Goal: Transaction & Acquisition: Purchase product/service

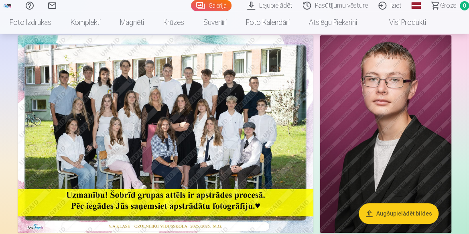
scroll to position [53, 0]
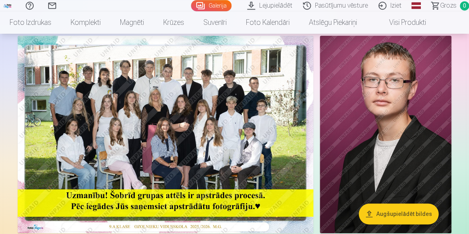
click at [182, 115] on img at bounding box center [165, 134] width 295 height 197
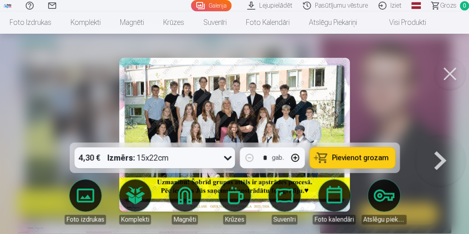
click at [451, 75] on button at bounding box center [449, 74] width 32 height 32
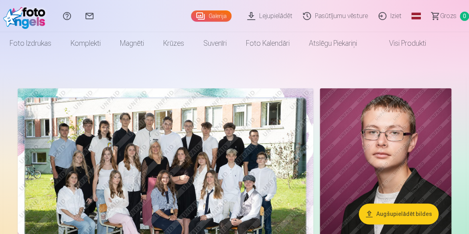
click at [227, 112] on img at bounding box center [165, 186] width 295 height 197
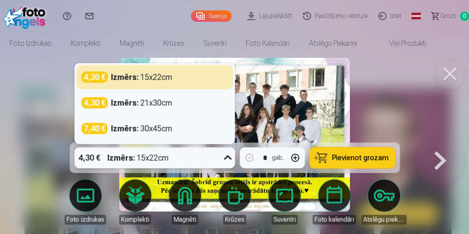
click at [230, 158] on icon at bounding box center [228, 157] width 8 height 4
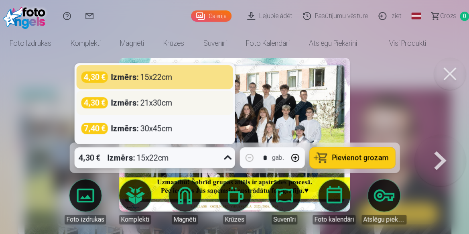
click at [135, 104] on strong "Izmērs :" at bounding box center [125, 102] width 28 height 11
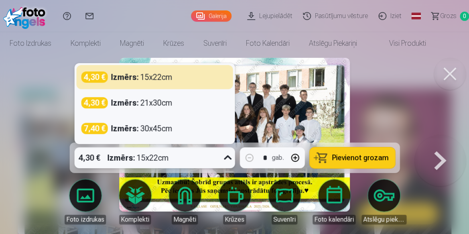
click at [232, 163] on icon at bounding box center [227, 157] width 13 height 13
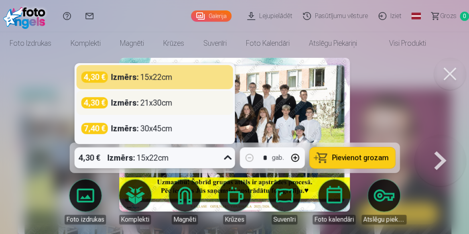
click at [118, 104] on strong "Izmērs :" at bounding box center [125, 102] width 28 height 11
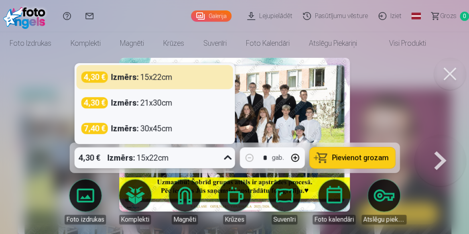
click at [224, 157] on icon at bounding box center [227, 157] width 13 height 13
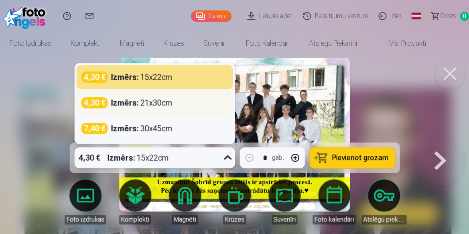
click at [101, 99] on div "4,30 €" at bounding box center [94, 102] width 26 height 11
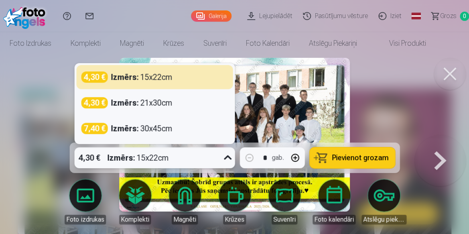
click at [226, 156] on icon at bounding box center [227, 157] width 13 height 13
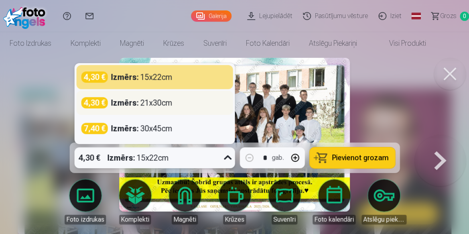
click at [105, 101] on div "4,30 €" at bounding box center [94, 102] width 26 height 11
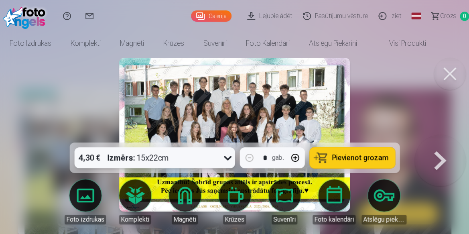
click at [225, 160] on icon at bounding box center [227, 157] width 13 height 13
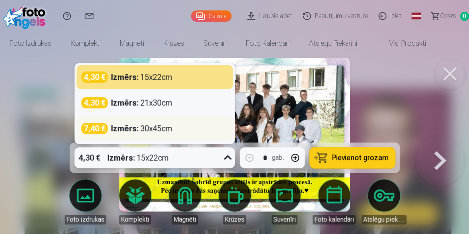
click at [130, 132] on strong "Izmērs :" at bounding box center [125, 128] width 28 height 11
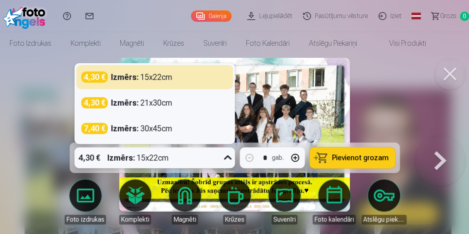
click at [226, 158] on icon at bounding box center [228, 157] width 8 height 4
click at [284, 117] on img at bounding box center [234, 135] width 230 height 154
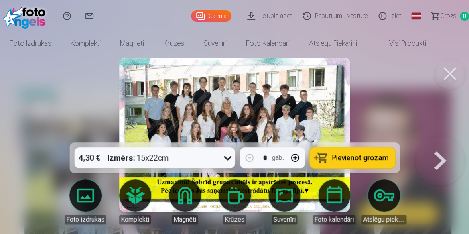
click at [220, 157] on div "4,30 € Izmērs : 15x22cm" at bounding box center [146, 157] width 145 height 21
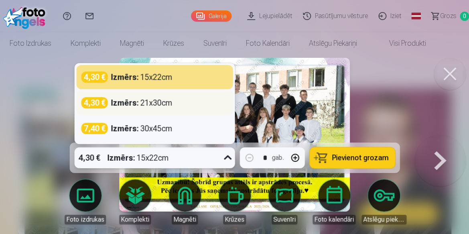
click at [186, 107] on div "4,30 € Izmērs : 21x30cm" at bounding box center [154, 102] width 147 height 11
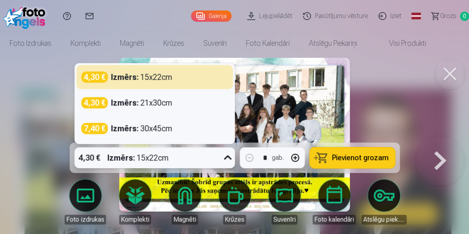
click at [231, 166] on div at bounding box center [227, 157] width 14 height 21
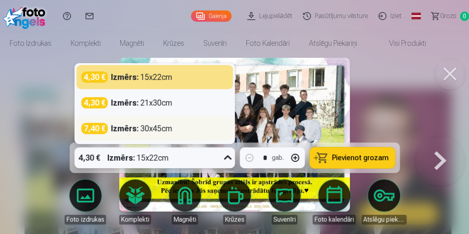
click at [157, 128] on div "Izmērs : 30x45cm" at bounding box center [141, 128] width 61 height 11
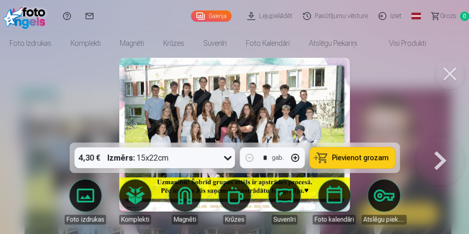
click at [336, 158] on span "Pievienot grozam" at bounding box center [359, 157] width 57 height 7
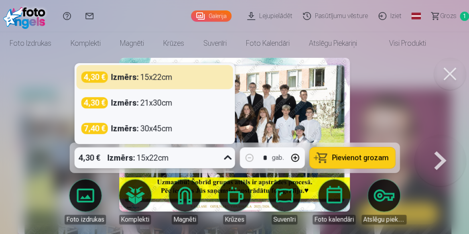
click at [226, 162] on icon at bounding box center [227, 157] width 13 height 13
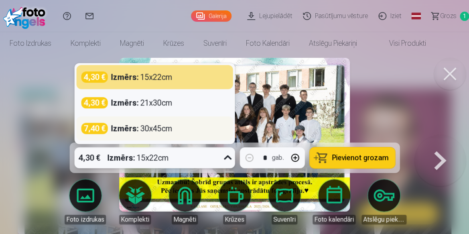
click at [160, 131] on div "Izmērs : 30x45cm" at bounding box center [141, 128] width 61 height 11
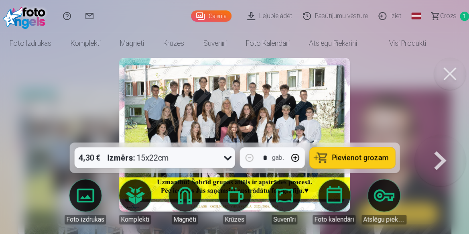
click at [446, 70] on button at bounding box center [449, 74] width 32 height 32
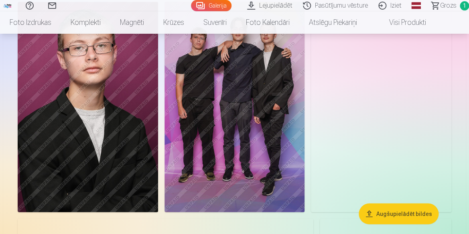
scroll to position [507, 0]
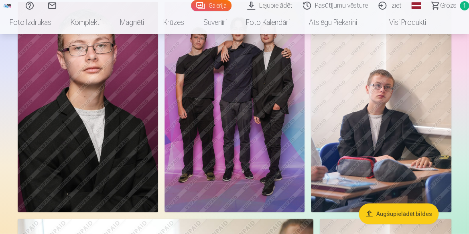
click at [384, 121] on img at bounding box center [381, 107] width 140 height 210
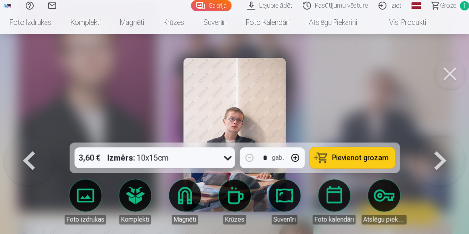
click at [457, 71] on button at bounding box center [449, 74] width 32 height 32
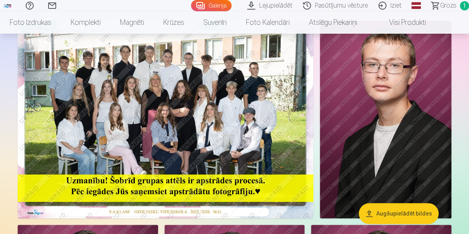
scroll to position [68, 0]
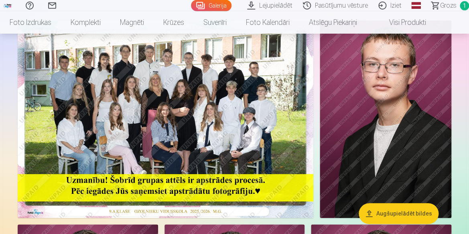
click at [441, 52] on img at bounding box center [384, 118] width 131 height 197
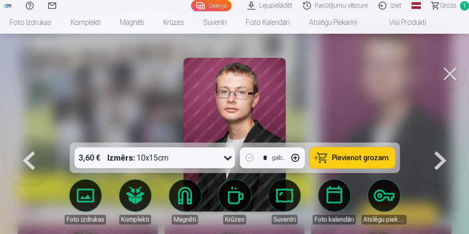
click at [453, 72] on button at bounding box center [449, 74] width 32 height 32
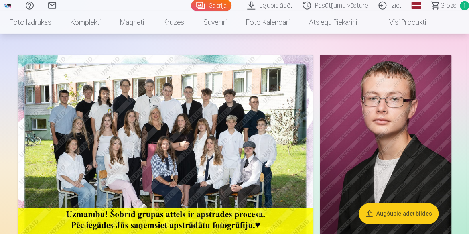
scroll to position [33, 0]
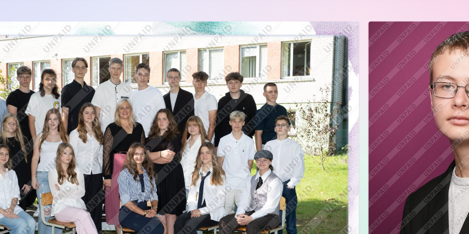
click at [121, 103] on img at bounding box center [165, 153] width 295 height 197
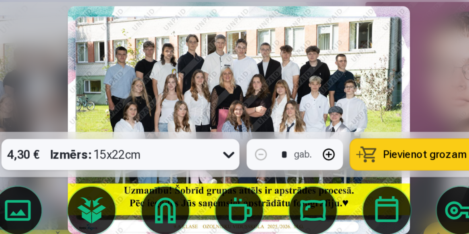
click at [302, 72] on img at bounding box center [234, 135] width 230 height 154
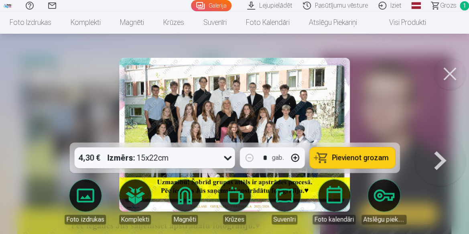
click at [453, 77] on button at bounding box center [449, 74] width 32 height 32
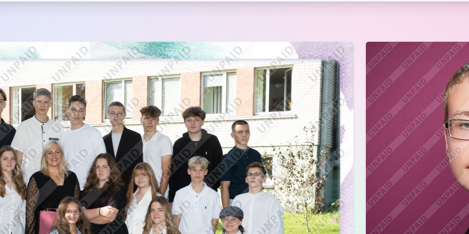
scroll to position [32, 0]
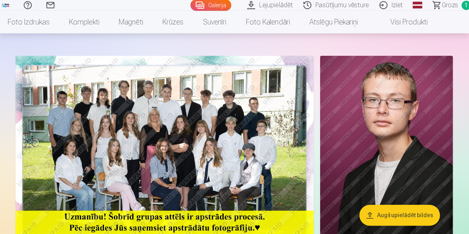
click at [255, 149] on img at bounding box center [165, 154] width 295 height 197
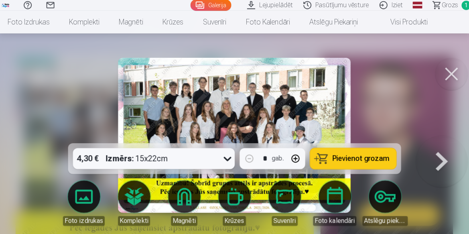
click at [457, 75] on button at bounding box center [449, 74] width 32 height 32
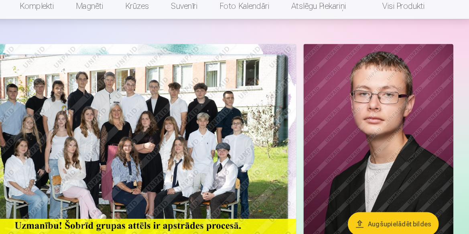
scroll to position [36, 0]
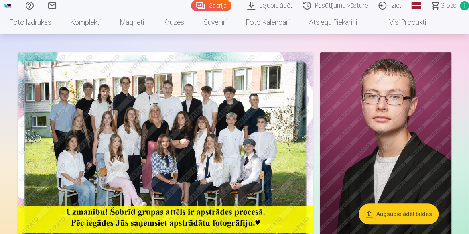
click at [184, 109] on img at bounding box center [165, 150] width 295 height 197
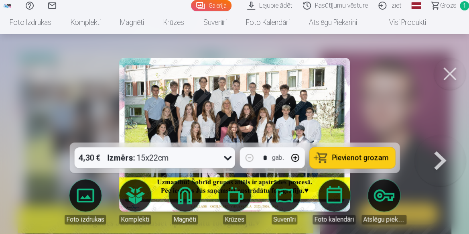
click at [451, 69] on button at bounding box center [449, 74] width 32 height 32
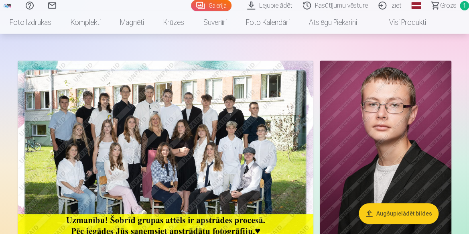
scroll to position [30, 0]
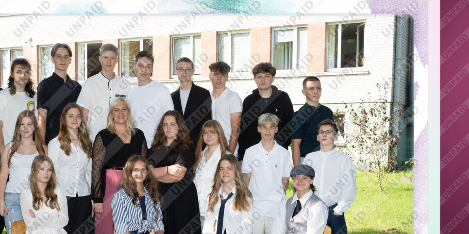
click at [209, 159] on img at bounding box center [165, 156] width 295 height 197
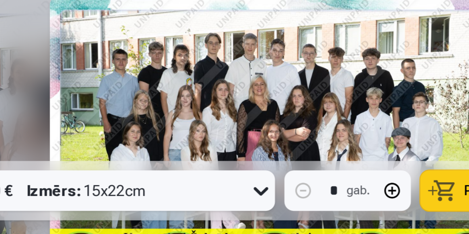
click at [128, 131] on img at bounding box center [234, 135] width 230 height 154
click at [210, 122] on img at bounding box center [234, 135] width 230 height 154
click at [269, 131] on img at bounding box center [234, 135] width 230 height 154
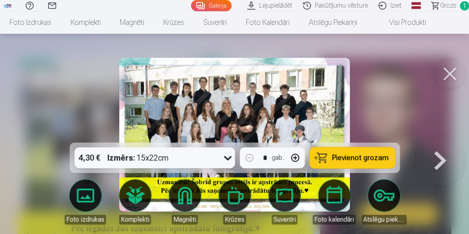
click at [458, 76] on button at bounding box center [449, 74] width 32 height 32
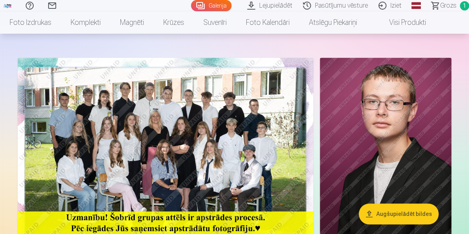
click at [172, 146] on img at bounding box center [165, 156] width 295 height 197
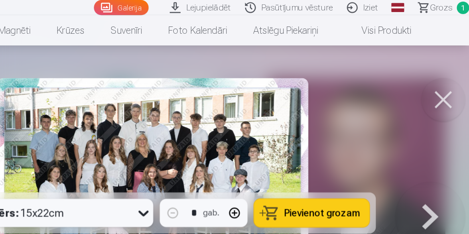
click at [447, 71] on button at bounding box center [449, 74] width 32 height 32
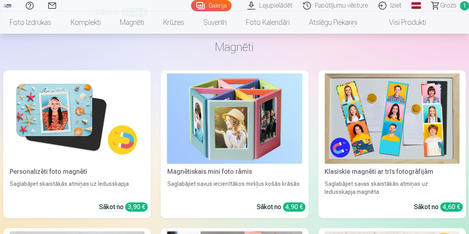
scroll to position [1846, 0]
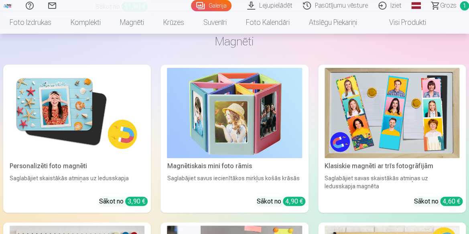
click at [52, 113] on img at bounding box center [77, 113] width 135 height 90
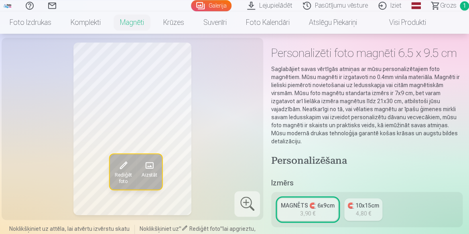
scroll to position [32, 0]
click at [119, 176] on span "Rediģēt foto" at bounding box center [122, 177] width 17 height 13
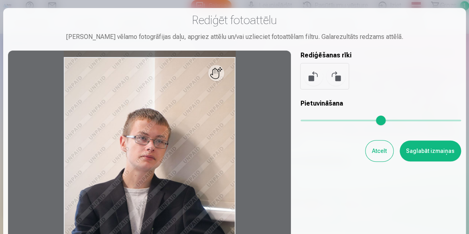
scroll to position [1846, 0]
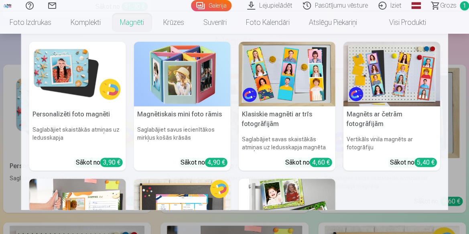
click at [130, 20] on link "Magnēti" at bounding box center [131, 22] width 43 height 22
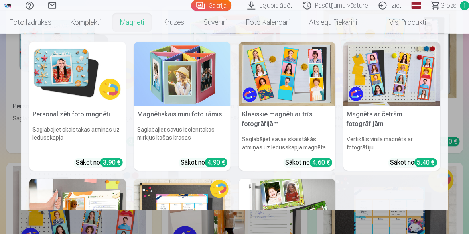
scroll to position [152, 0]
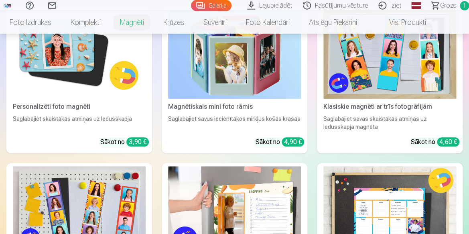
click at [73, 47] on img at bounding box center [79, 54] width 133 height 89
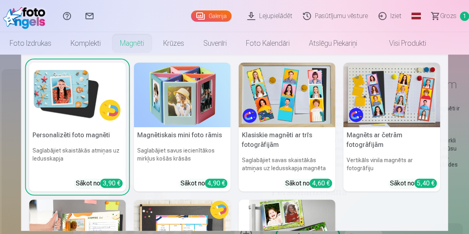
click at [142, 37] on link "Magnēti" at bounding box center [131, 43] width 43 height 22
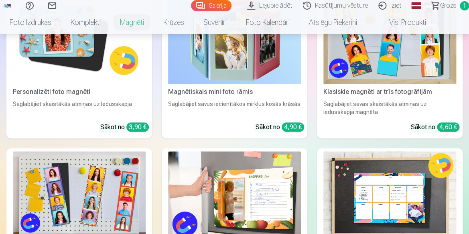
scroll to position [167, 0]
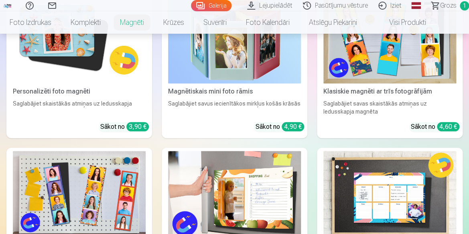
click at [53, 87] on div "Personalizēti foto magnēti" at bounding box center [79, 92] width 139 height 10
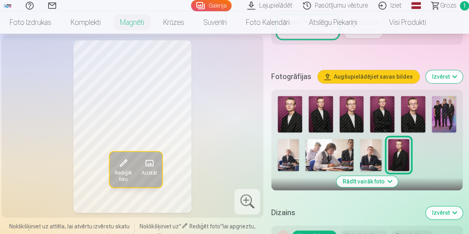
scroll to position [214, 0]
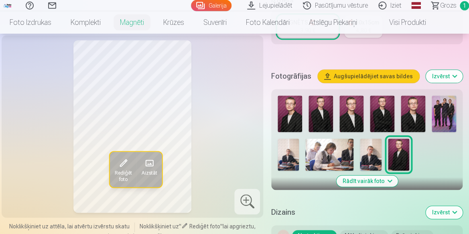
click at [357, 128] on img at bounding box center [351, 113] width 24 height 36
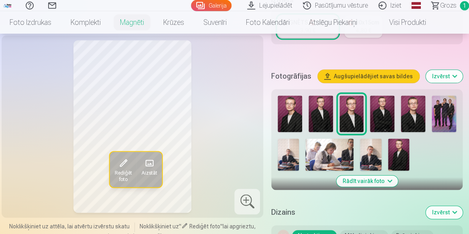
click at [296, 131] on img at bounding box center [289, 113] width 24 height 36
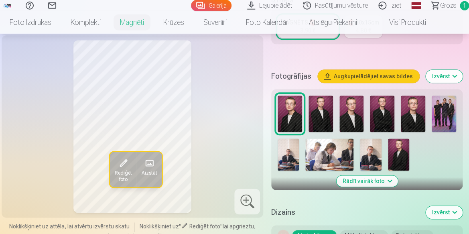
click at [357, 132] on img at bounding box center [351, 113] width 24 height 36
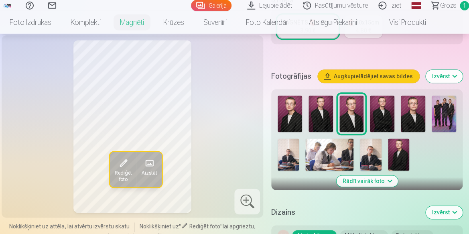
click at [425, 131] on img at bounding box center [412, 113] width 24 height 36
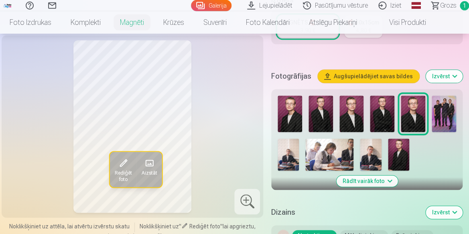
click at [352, 132] on img at bounding box center [351, 113] width 24 height 36
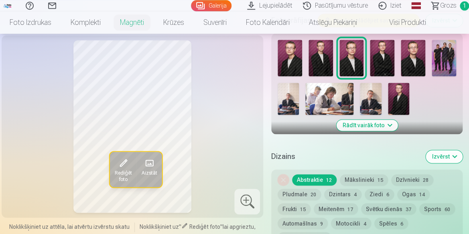
scroll to position [273, 0]
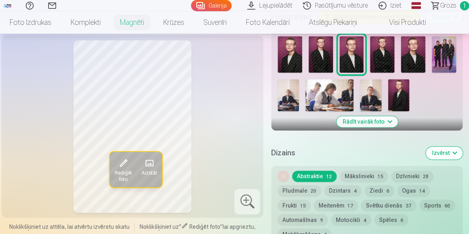
click at [356, 182] on button "Mākslinieki 15" at bounding box center [363, 175] width 48 height 11
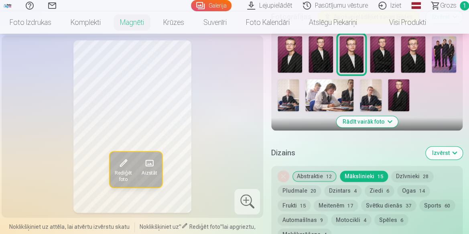
click at [324, 182] on button "Abstraktie 12" at bounding box center [314, 175] width 44 height 11
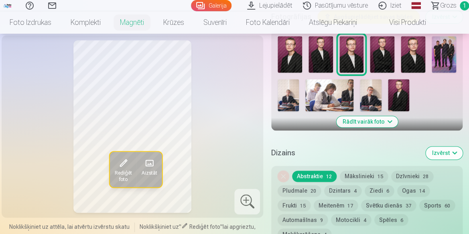
click at [122, 170] on span "Rediģēt foto" at bounding box center [122, 175] width 17 height 13
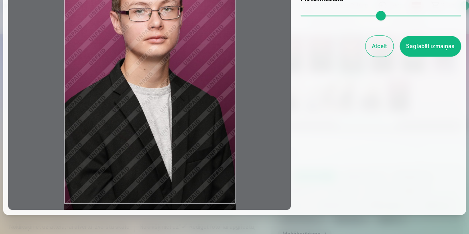
scroll to position [104, 0]
click at [382, 52] on button "Atcelt" at bounding box center [379, 46] width 28 height 21
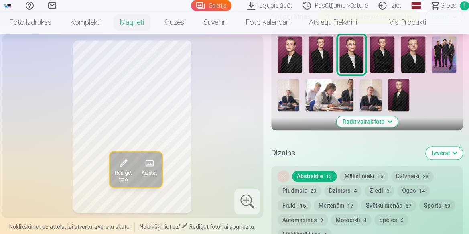
click at [448, 159] on button "Izvērst" at bounding box center [443, 152] width 37 height 13
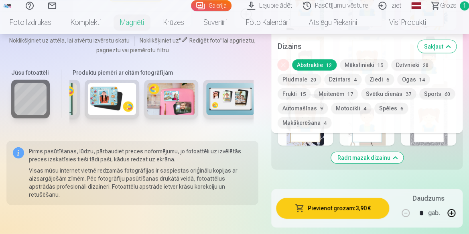
scroll to position [604, 0]
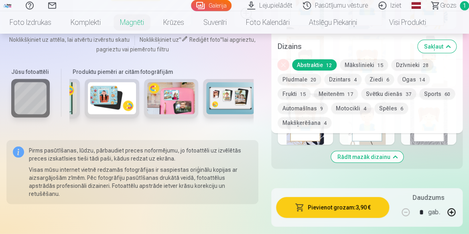
click at [445, 50] on button "Sakļaut" at bounding box center [436, 46] width 38 height 13
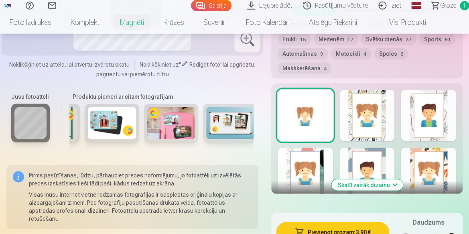
scroll to position [439, 0]
click at [396, 190] on button "Skatīt vairāk dizainu" at bounding box center [366, 184] width 71 height 11
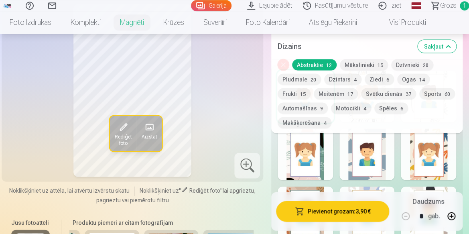
scroll to position [454, 0]
click at [319, 168] on div at bounding box center [304, 153] width 55 height 51
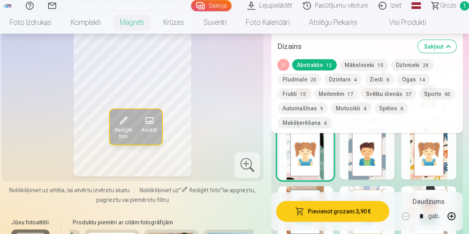
click at [359, 174] on div at bounding box center [366, 153] width 55 height 51
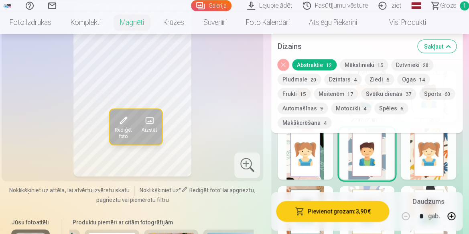
click at [416, 179] on div at bounding box center [427, 153] width 55 height 51
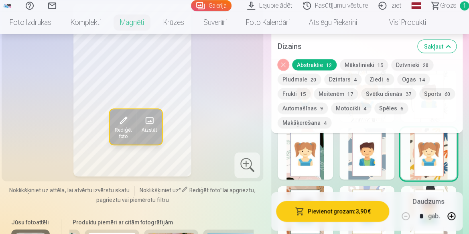
click at [366, 65] on button "Mākslinieki 15" at bounding box center [363, 64] width 48 height 11
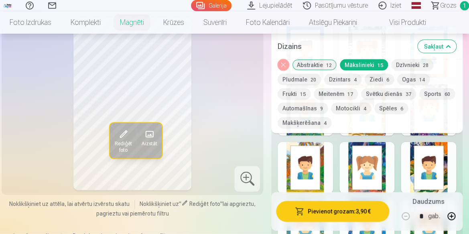
scroll to position [497, 0]
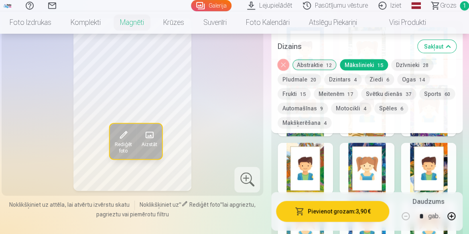
click at [312, 136] on div at bounding box center [304, 110] width 55 height 51
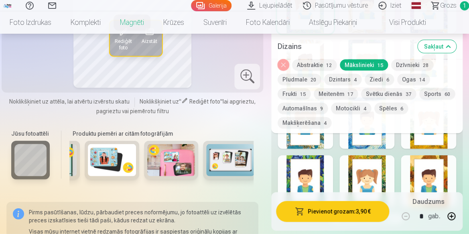
scroll to position [601, 0]
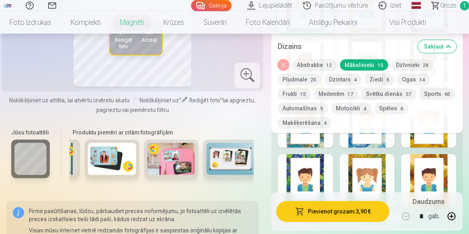
click at [417, 69] on button "Dzīvnieki 28" at bounding box center [412, 64] width 42 height 11
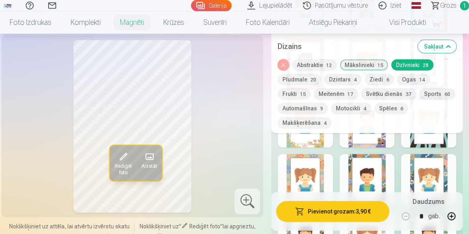
click at [316, 147] on div at bounding box center [304, 121] width 55 height 51
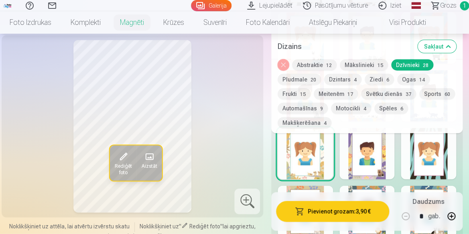
scroll to position [575, 0]
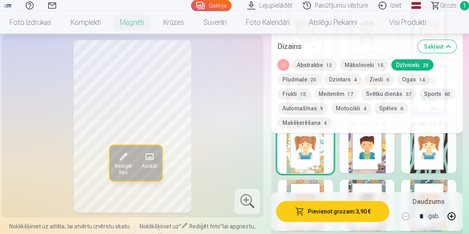
click at [384, 154] on div at bounding box center [366, 147] width 55 height 51
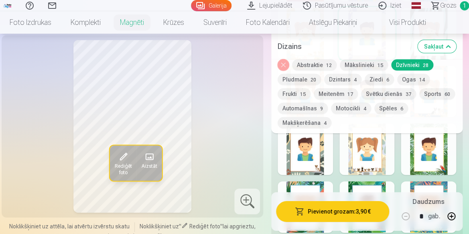
scroll to position [689, 0]
click at [318, 126] on button "Makšķerēšana 4" at bounding box center [304, 122] width 54 height 11
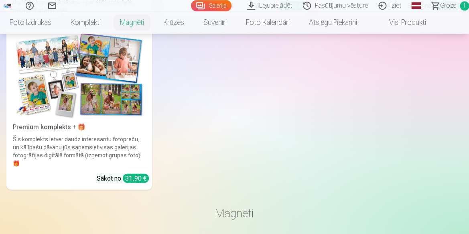
scroll to position [1349, 0]
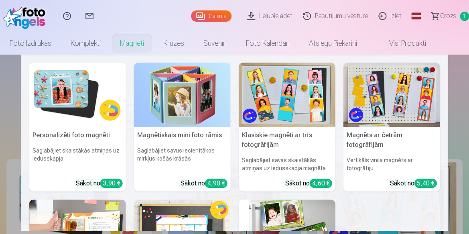
click at [129, 50] on link "Magnēti" at bounding box center [131, 43] width 43 height 22
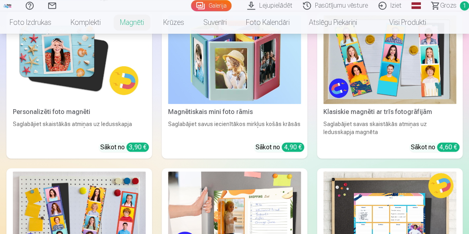
scroll to position [147, 0]
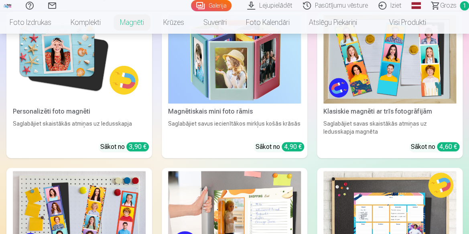
click at [67, 107] on div "Personalizēti foto magnēti" at bounding box center [79, 112] width 139 height 10
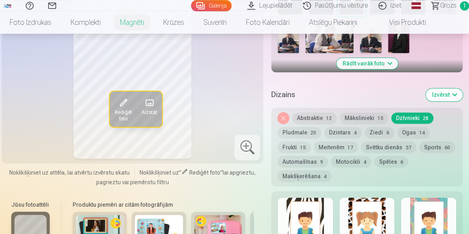
scroll to position [333, 0]
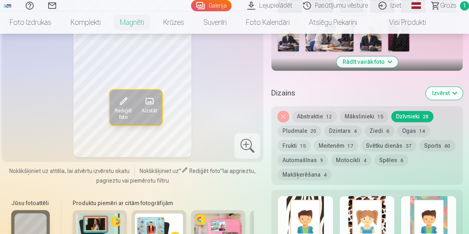
click at [419, 151] on button "Sports 60" at bounding box center [437, 144] width 36 height 11
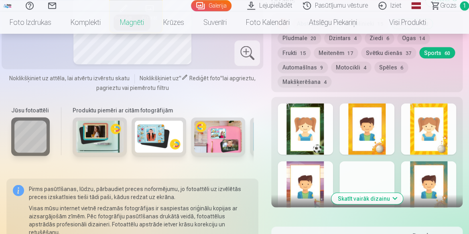
scroll to position [429, 0]
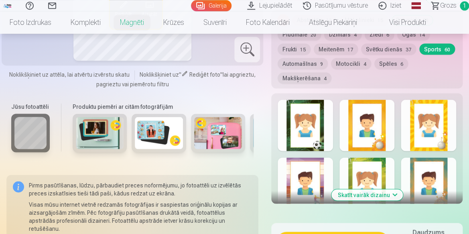
click at [355, 151] on div at bounding box center [366, 124] width 55 height 51
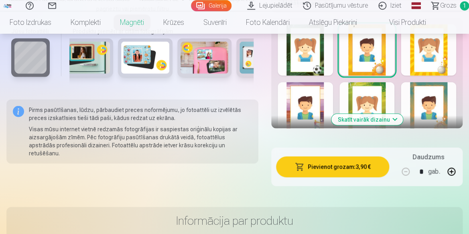
scroll to position [505, 0]
click at [397, 125] on button "Skatīt vairāk dizainu" at bounding box center [366, 118] width 71 height 11
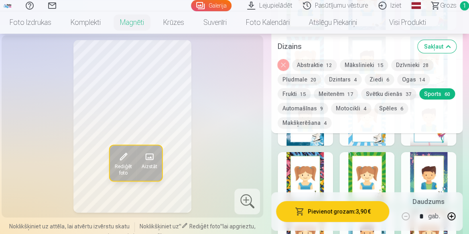
scroll to position [765, 0]
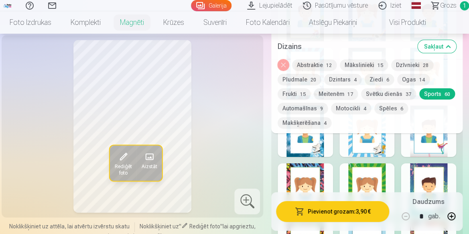
click at [442, 147] on div at bounding box center [427, 130] width 55 height 51
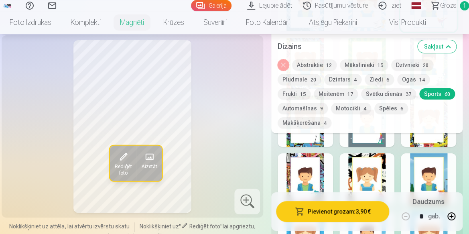
scroll to position [890, 0]
click at [360, 147] on div at bounding box center [366, 121] width 55 height 51
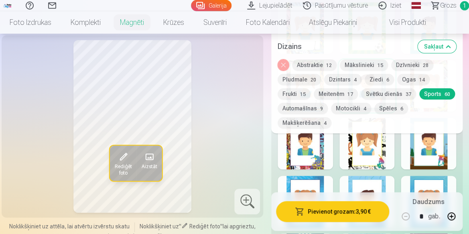
scroll to position [926, 0]
click at [365, 162] on div at bounding box center [366, 142] width 55 height 51
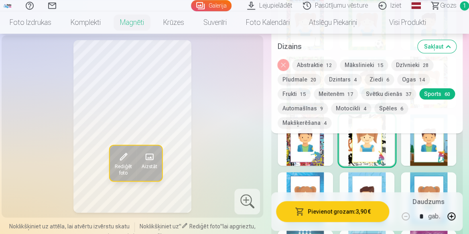
scroll to position [931, 0]
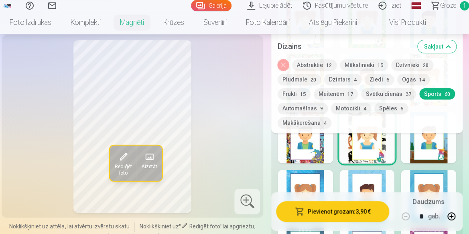
click at [319, 160] on div at bounding box center [304, 137] width 55 height 51
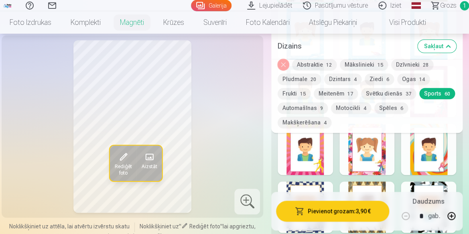
scroll to position [1094, 0]
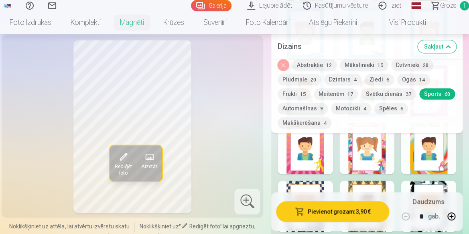
click at [356, 158] on div at bounding box center [366, 148] width 55 height 51
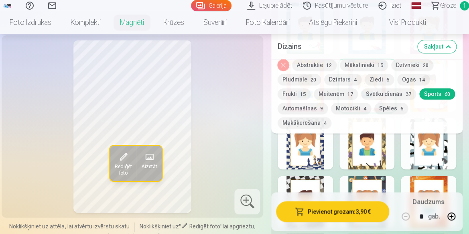
scroll to position [1168, 0]
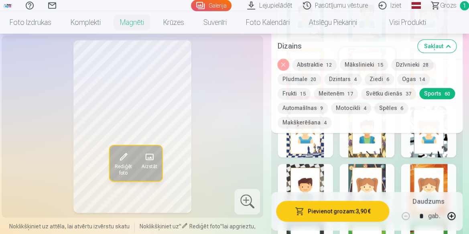
click at [321, 157] on div at bounding box center [304, 131] width 55 height 51
click at [342, 215] on button "Pievienot grozam : 3,90 €" at bounding box center [332, 211] width 113 height 21
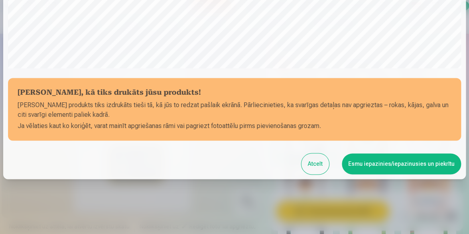
scroll to position [285, 0]
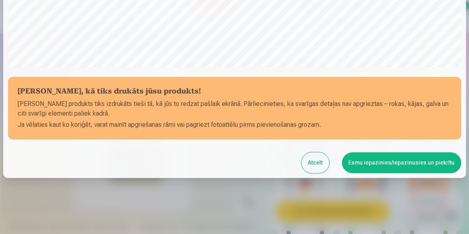
click at [363, 169] on button "Esmu iepazinies/iepazinusies un piekrītu" at bounding box center [400, 162] width 119 height 21
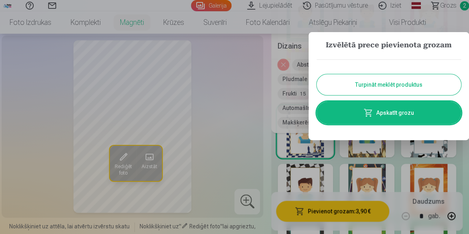
click at [370, 109] on span at bounding box center [368, 113] width 10 height 10
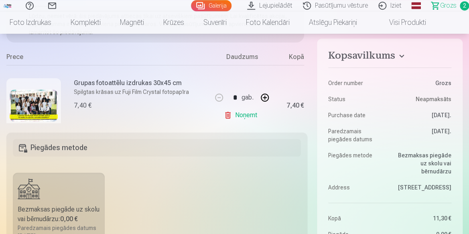
scroll to position [38, 0]
click at [235, 117] on link "Noņemt" at bounding box center [242, 115] width 36 height 16
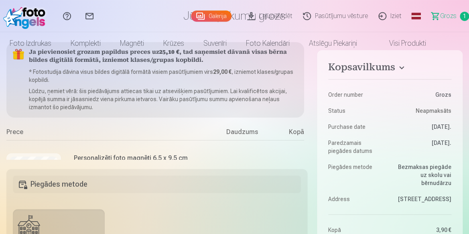
scroll to position [0, 0]
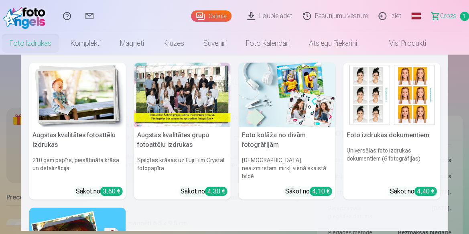
click at [27, 43] on link "Foto izdrukas" at bounding box center [30, 43] width 61 height 22
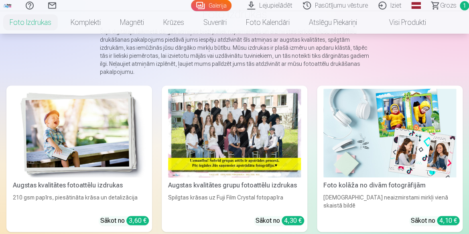
scroll to position [75, 0]
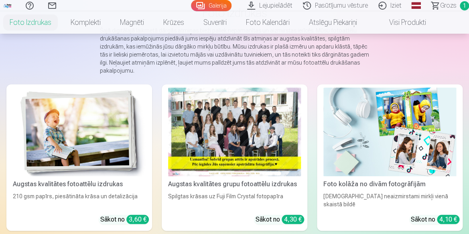
click at [181, 152] on div at bounding box center [234, 131] width 133 height 89
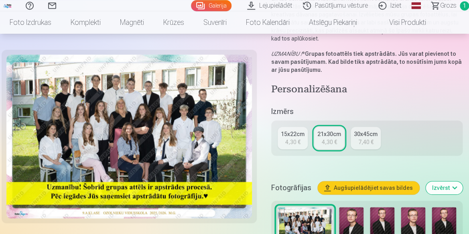
scroll to position [129, 0]
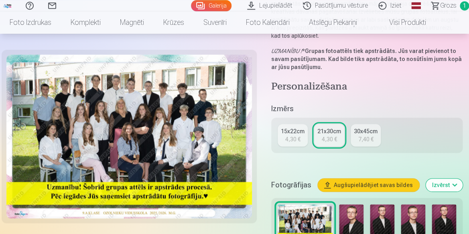
click at [125, 156] on img at bounding box center [128, 137] width 245 height 164
click at [336, 141] on div "4,30 €" at bounding box center [328, 139] width 15 height 8
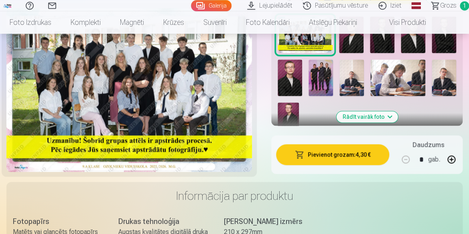
scroll to position [327, 0]
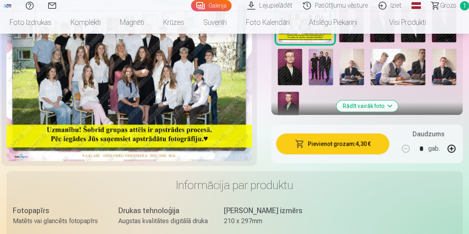
click at [366, 144] on button "Pievienot grozam : 4,30 €" at bounding box center [332, 143] width 113 height 21
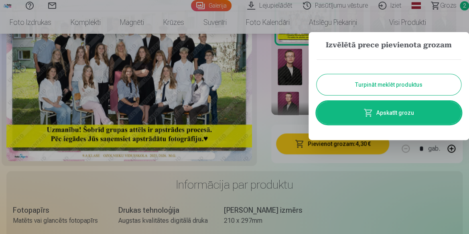
click at [388, 109] on link "Apskatīt grozu" at bounding box center [388, 112] width 144 height 22
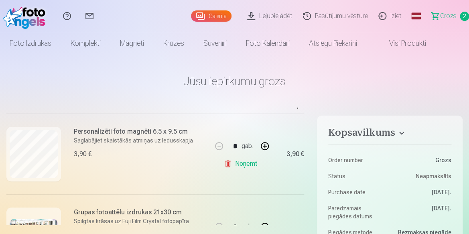
click at [444, 20] on span "Grozs" at bounding box center [448, 16] width 16 height 10
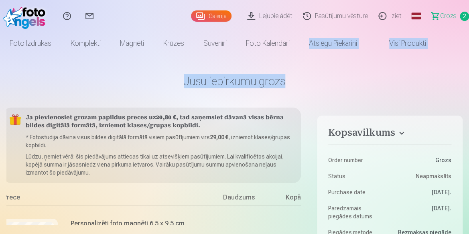
scroll to position [0, 19]
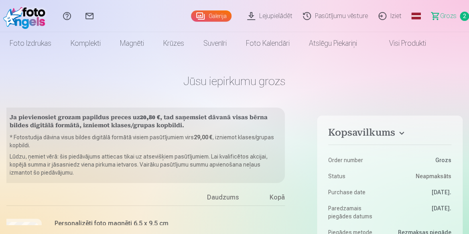
drag, startPoint x: 301, startPoint y: 174, endPoint x: 319, endPoint y: 85, distance: 90.7
click at [307, 107] on div "Ja pievienosiet grozam papildus preces uz 20,80 € , tad saņemsiet dāvanā visas …" at bounding box center [156, 165] width 301 height 117
click at [319, 85] on h1 "Jūsu iepirkumu grozs" at bounding box center [234, 81] width 456 height 14
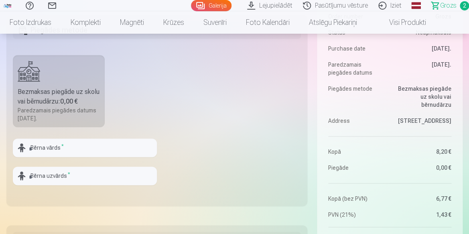
scroll to position [221, 0]
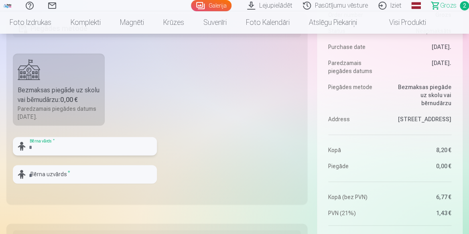
click at [77, 143] on input "text" at bounding box center [85, 146] width 144 height 18
type input "*****"
click at [74, 172] on input "text" at bounding box center [85, 174] width 144 height 18
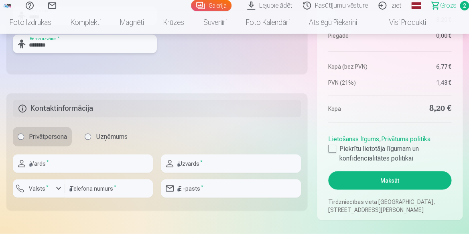
scroll to position [359, 0]
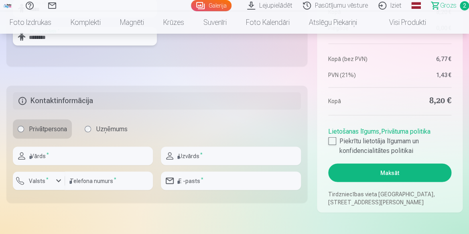
type input "********"
click at [85, 158] on input "text" at bounding box center [83, 155] width 140 height 18
type input "*****"
type input "********"
click at [60, 181] on div "button" at bounding box center [59, 181] width 10 height 10
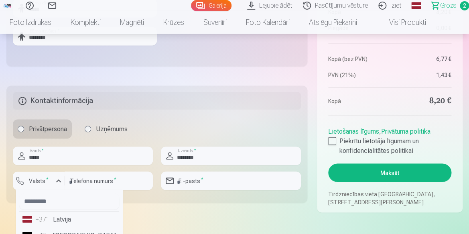
click at [50, 222] on div "+371" at bounding box center [43, 219] width 16 height 10
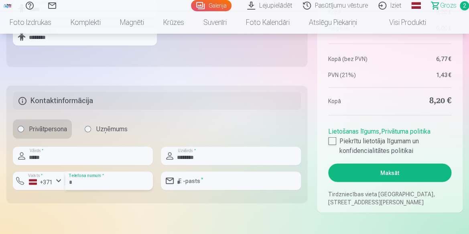
click at [103, 181] on input "number" at bounding box center [109, 180] width 88 height 18
type input "********"
click at [198, 188] on input "email" at bounding box center [231, 180] width 140 height 18
type input "**********"
click at [332, 143] on div at bounding box center [332, 141] width 8 height 8
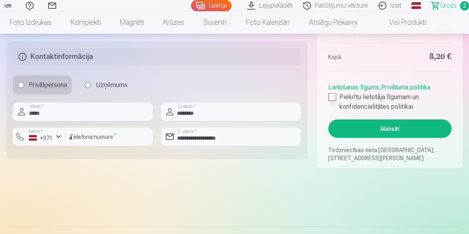
scroll to position [404, 0]
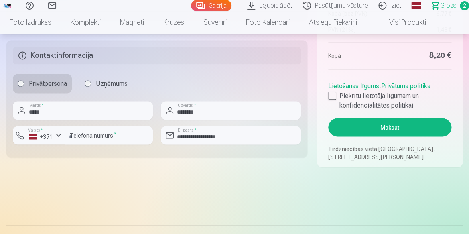
click at [384, 127] on button "Maksāt" at bounding box center [389, 127] width 123 height 18
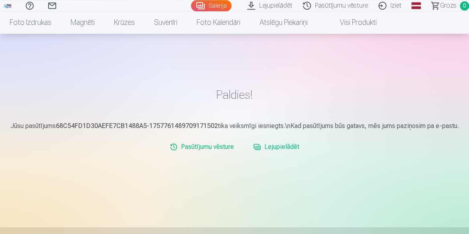
scroll to position [33, 0]
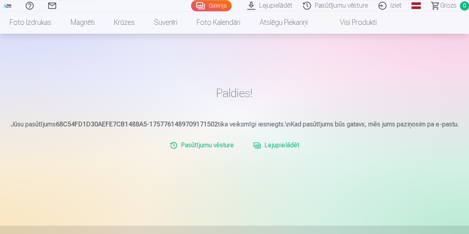
click at [288, 145] on link "Lejupielādēt" at bounding box center [276, 145] width 53 height 16
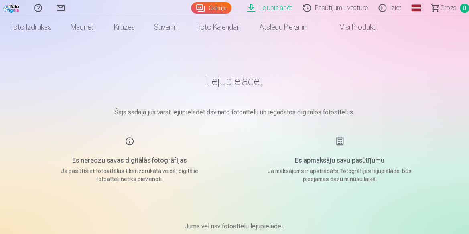
scroll to position [20, 0]
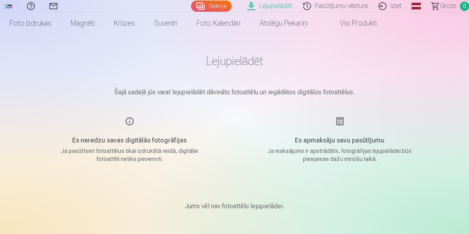
click at [284, 4] on link "Lejupielādēt" at bounding box center [271, 6] width 56 height 12
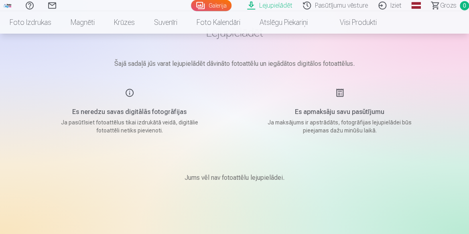
scroll to position [0, 0]
